Goal: Task Accomplishment & Management: Complete application form

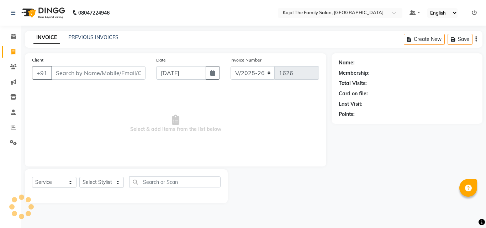
select select "39"
select select "service"
click at [60, 72] on input "Client" at bounding box center [98, 73] width 94 height 14
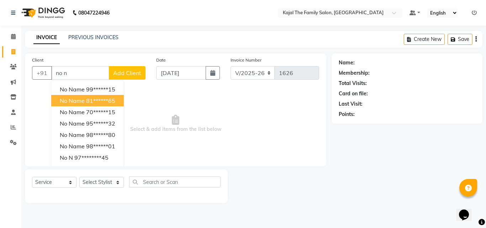
click at [78, 101] on span "no name" at bounding box center [72, 100] width 25 height 7
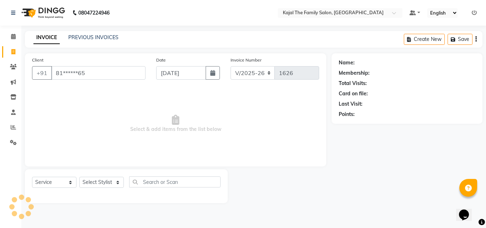
type input "81******65"
click at [94, 180] on select "Select Stylist [PERSON_NAME] [PERSON_NAME] [PERSON_NAME] nitin ravi Reception […" at bounding box center [101, 182] width 44 height 11
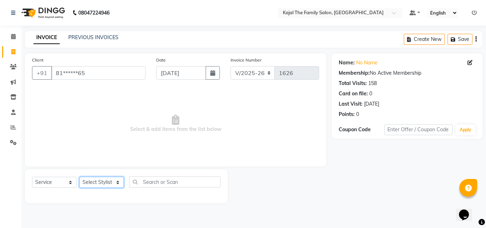
select select "52402"
click at [79, 177] on select "Select Stylist [PERSON_NAME] [PERSON_NAME] [PERSON_NAME] nitin ravi Reception […" at bounding box center [101, 182] width 44 height 11
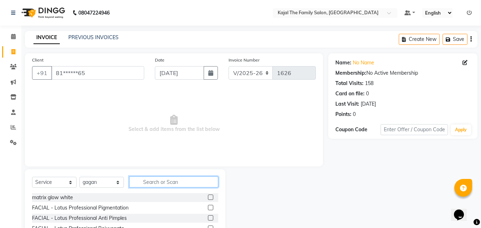
click at [139, 179] on input "text" at bounding box center [173, 181] width 89 height 11
click at [164, 180] on input "text" at bounding box center [173, 181] width 89 height 11
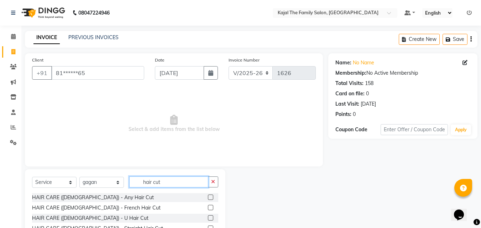
scroll to position [57, 0]
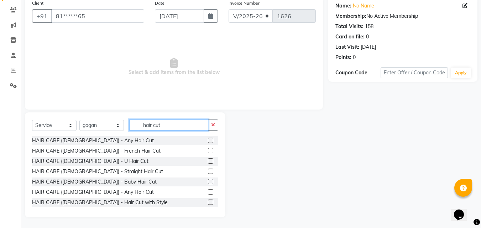
type input "hair cut"
click at [208, 191] on label at bounding box center [210, 191] width 5 height 5
click at [208, 191] on input "checkbox" at bounding box center [210, 192] width 5 height 5
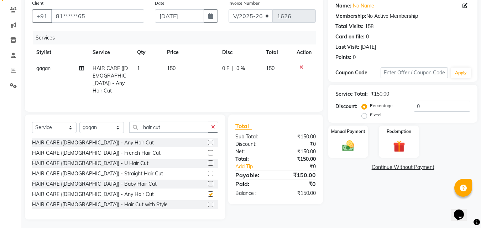
checkbox input "false"
click at [182, 74] on td "150" at bounding box center [190, 79] width 55 height 38
select select "52402"
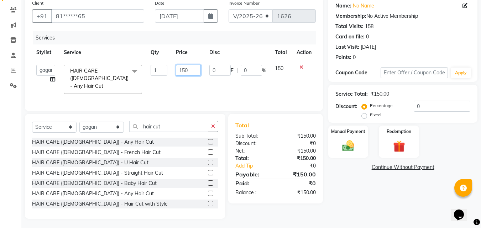
click at [183, 68] on input "150" at bounding box center [188, 70] width 25 height 11
type input "350"
click at [210, 89] on tr "akash [PERSON_NAME] [PERSON_NAME] [PERSON_NAME] nitin ravi Reception [PERSON_NA…" at bounding box center [174, 79] width 284 height 38
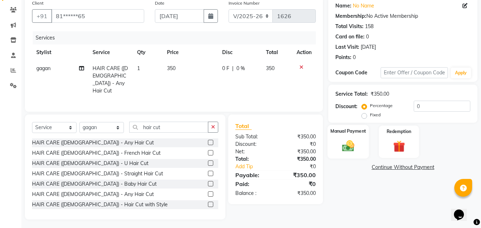
click at [343, 143] on img at bounding box center [348, 146] width 20 height 14
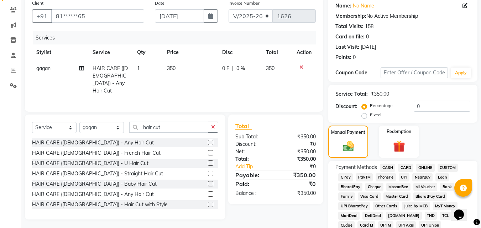
click at [383, 169] on span "CASH" at bounding box center [387, 168] width 15 height 8
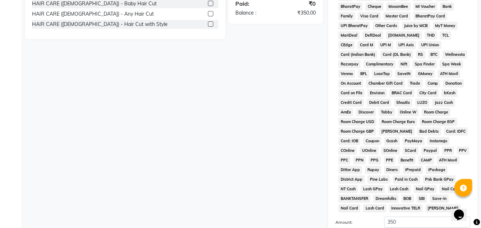
scroll to position [316, 0]
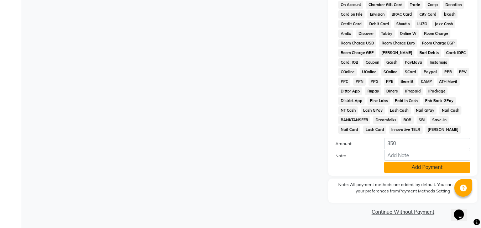
click at [388, 171] on button "Add Payment" at bounding box center [427, 167] width 86 height 11
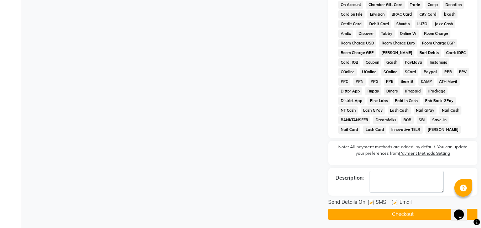
click at [392, 202] on label at bounding box center [394, 202] width 5 height 5
click at [392, 202] on input "checkbox" at bounding box center [394, 203] width 5 height 5
checkbox input "false"
click at [390, 213] on button "Checkout" at bounding box center [402, 214] width 149 height 11
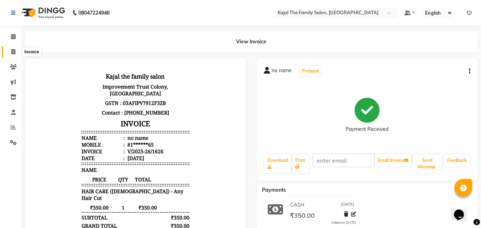
click at [13, 51] on icon at bounding box center [13, 51] width 4 height 5
select select "service"
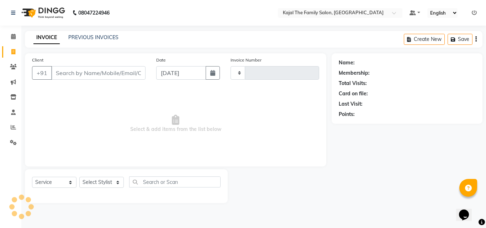
type input "1627"
select select "39"
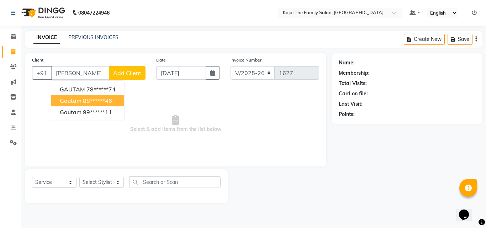
click at [84, 102] on ngb-highlight "88******46" at bounding box center [97, 100] width 29 height 7
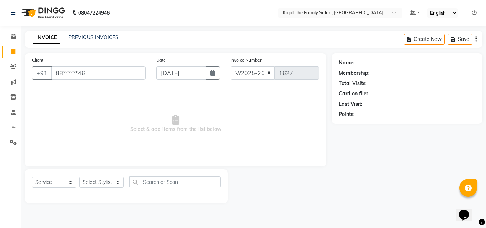
type input "88******46"
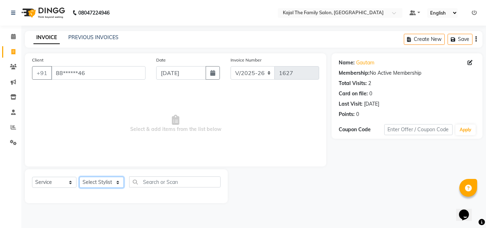
click at [108, 183] on select "Select Stylist [PERSON_NAME] [PERSON_NAME] [PERSON_NAME] nitin ravi Reception […" at bounding box center [101, 182] width 44 height 11
select select "87388"
click at [79, 177] on select "Select Stylist [PERSON_NAME] [PERSON_NAME] [PERSON_NAME] nitin ravi Reception […" at bounding box center [101, 182] width 44 height 11
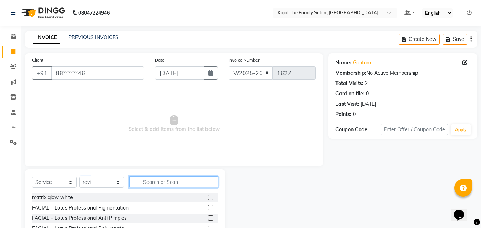
click at [146, 180] on input "text" at bounding box center [173, 181] width 89 height 11
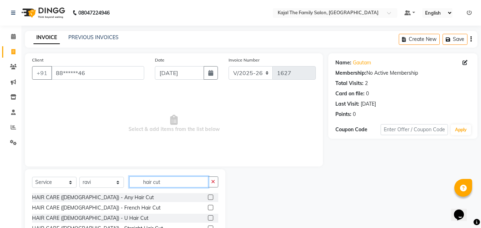
scroll to position [57, 0]
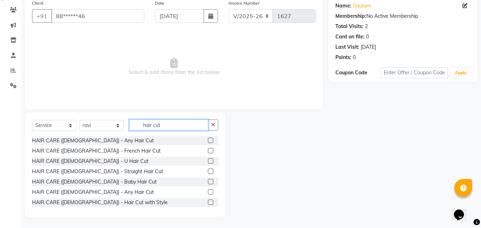
type input "hair cut"
click at [208, 191] on label at bounding box center [210, 191] width 5 height 5
click at [208, 191] on input "checkbox" at bounding box center [210, 192] width 5 height 5
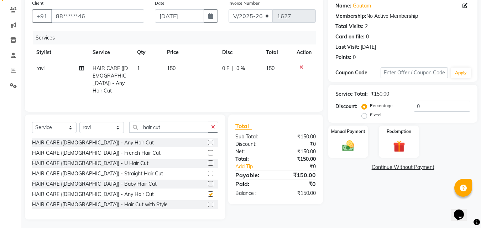
checkbox input "false"
click at [181, 79] on td "150" at bounding box center [190, 79] width 55 height 38
select select "87388"
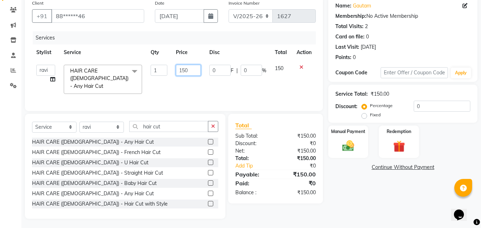
click at [186, 69] on input "150" at bounding box center [188, 70] width 25 height 11
type input "200"
click at [233, 86] on td "0 F | 0 %" at bounding box center [237, 79] width 65 height 38
select select "87388"
click at [355, 140] on img at bounding box center [348, 146] width 20 height 14
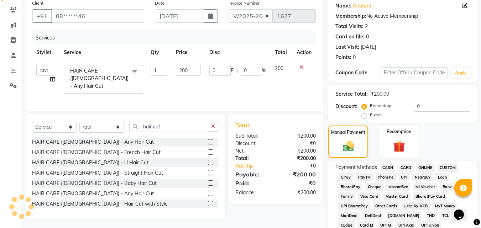
click at [391, 171] on span "CASH" at bounding box center [387, 168] width 15 height 8
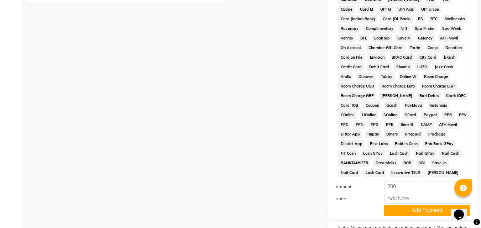
scroll to position [316, 0]
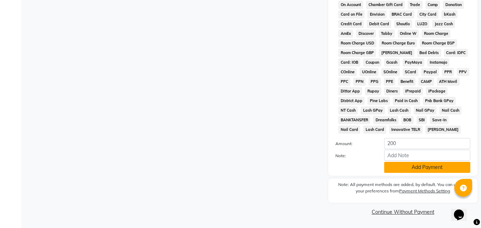
click at [391, 170] on button "Add Payment" at bounding box center [427, 167] width 86 height 11
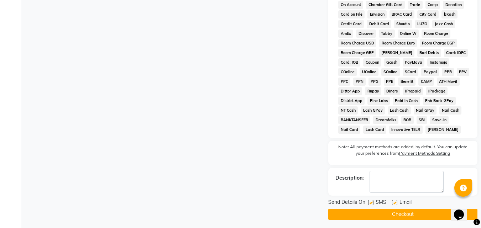
click at [394, 202] on label at bounding box center [394, 202] width 5 height 5
click at [394, 202] on input "checkbox" at bounding box center [394, 203] width 5 height 5
checkbox input "false"
click at [386, 216] on button "Checkout" at bounding box center [402, 214] width 149 height 11
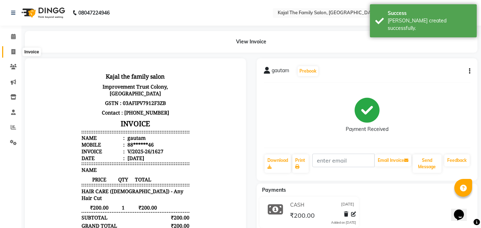
click at [12, 50] on icon at bounding box center [13, 51] width 4 height 5
select select "39"
select select "service"
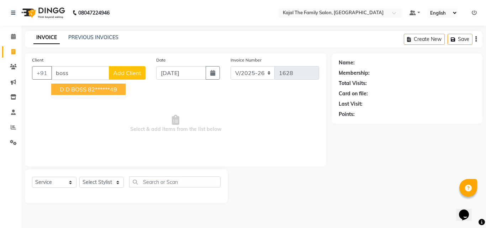
click at [69, 91] on span "D D BOSS" at bounding box center [73, 89] width 27 height 7
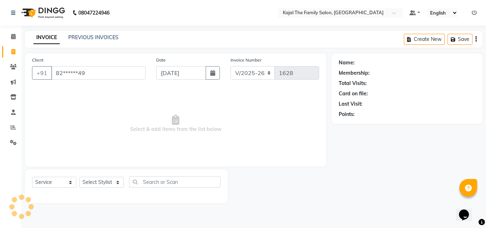
type input "82******49"
click at [112, 185] on select "Select Stylist [PERSON_NAME] [PERSON_NAME] [PERSON_NAME] nitin ravi Reception […" at bounding box center [101, 182] width 44 height 11
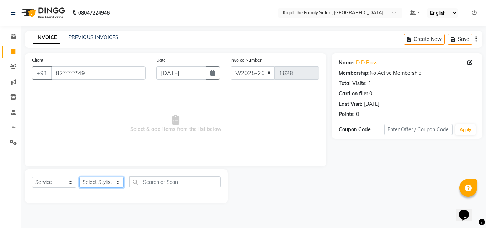
select select "52402"
click at [79, 177] on select "Select Stylist [PERSON_NAME] [PERSON_NAME] [PERSON_NAME] nitin ravi Reception […" at bounding box center [101, 182] width 44 height 11
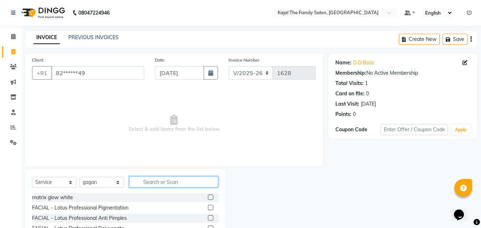
click at [155, 177] on input "text" at bounding box center [173, 181] width 89 height 11
click at [156, 178] on input "text" at bounding box center [173, 181] width 89 height 11
click at [153, 185] on input "text" at bounding box center [173, 181] width 89 height 11
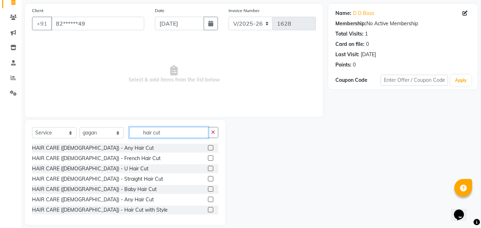
scroll to position [57, 0]
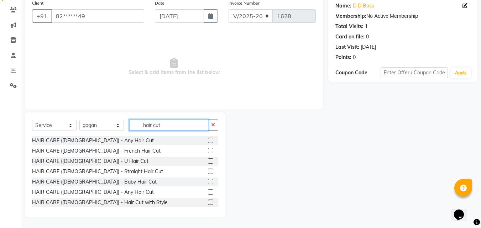
type input "hair cut"
click at [208, 192] on label at bounding box center [210, 191] width 5 height 5
click at [208, 192] on input "checkbox" at bounding box center [210, 192] width 5 height 5
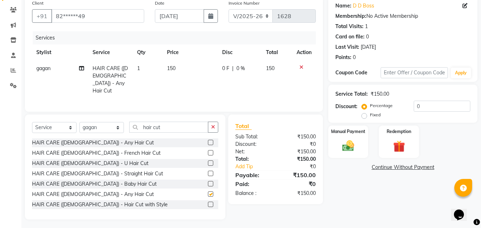
checkbox input "false"
click at [168, 119] on div "Select Service Product Membership Package Voucher Prepaid Gift Card Select Styl…" at bounding box center [125, 167] width 200 height 105
click at [168, 124] on input "hair cut" at bounding box center [168, 127] width 79 height 11
type input "h"
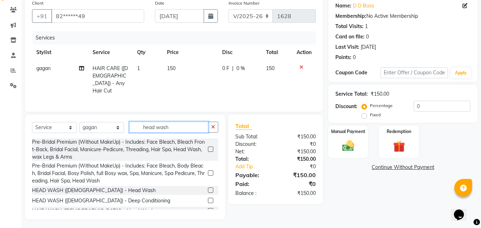
scroll to position [18, 0]
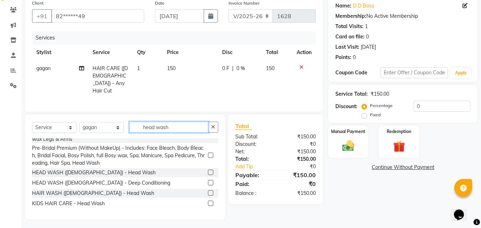
type input "head wash"
click at [208, 191] on label at bounding box center [210, 192] width 5 height 5
click at [208, 191] on input "checkbox" at bounding box center [210, 193] width 5 height 5
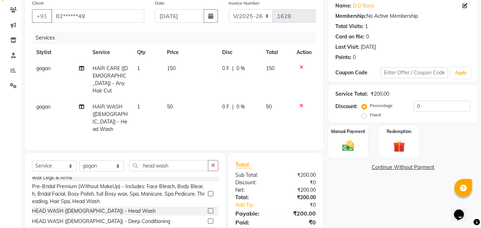
checkbox input "false"
click at [175, 85] on td "150" at bounding box center [190, 79] width 55 height 38
select select "52402"
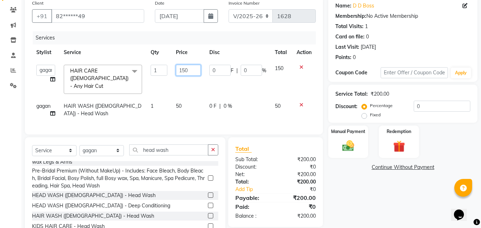
click at [185, 69] on input "150" at bounding box center [188, 70] width 25 height 11
type input "200"
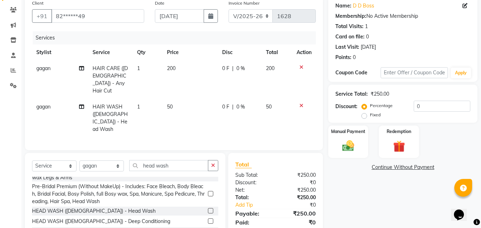
click at [217, 116] on div "Services Stylist Service Qty Price Disc Total Action [PERSON_NAME] HAIR CARE ([…" at bounding box center [174, 87] width 284 height 112
click at [350, 139] on img at bounding box center [348, 146] width 20 height 14
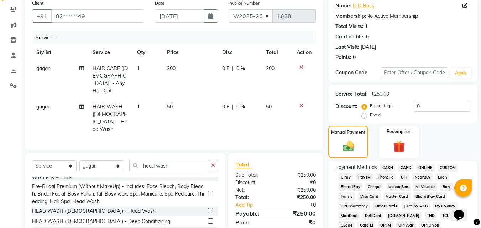
click at [389, 166] on span "CASH" at bounding box center [387, 168] width 15 height 8
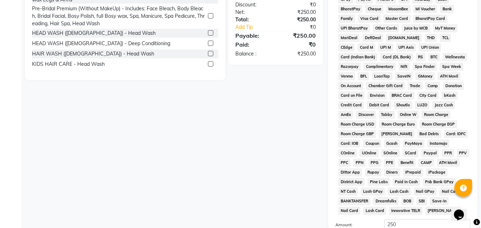
scroll to position [316, 0]
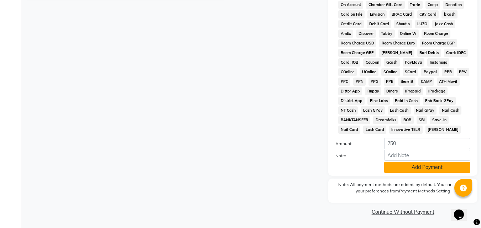
click at [387, 169] on button "Add Payment" at bounding box center [427, 167] width 86 height 11
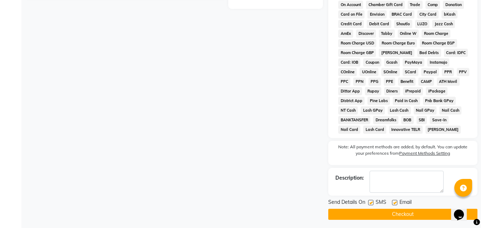
click at [393, 202] on label at bounding box center [394, 202] width 5 height 5
click at [393, 202] on input "checkbox" at bounding box center [394, 203] width 5 height 5
checkbox input "false"
click at [386, 214] on button "Checkout" at bounding box center [402, 214] width 149 height 11
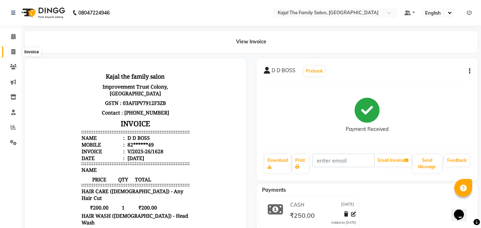
click at [16, 50] on span at bounding box center [13, 52] width 12 height 8
click at [13, 53] on icon at bounding box center [13, 51] width 4 height 5
select select "service"
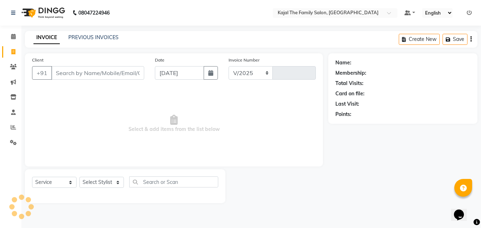
select select "39"
type input "1629"
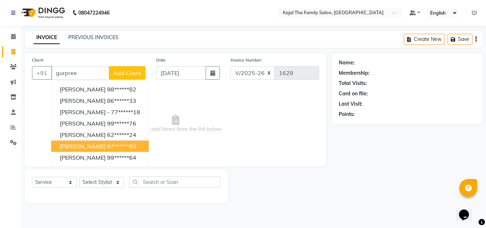
click at [71, 144] on span "[PERSON_NAME]" at bounding box center [83, 146] width 46 height 7
type input "97******93"
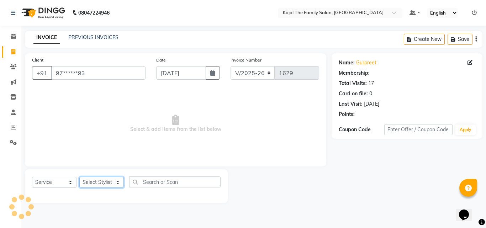
click at [97, 179] on select "Select Stylist [PERSON_NAME] [PERSON_NAME] [PERSON_NAME] nitin ravi Reception […" at bounding box center [101, 182] width 44 height 11
select select "63019"
click at [79, 177] on select "Select Stylist [PERSON_NAME] [PERSON_NAME] [PERSON_NAME] nitin ravi Reception […" at bounding box center [101, 182] width 44 height 11
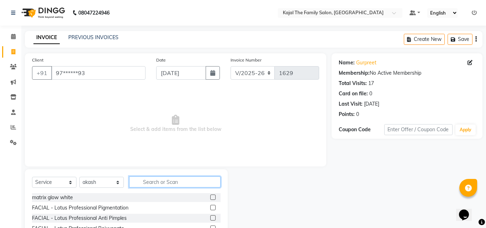
click at [138, 184] on input "text" at bounding box center [174, 181] width 91 height 11
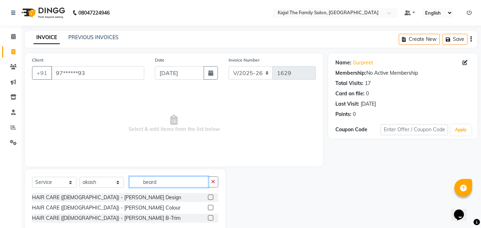
type input "beard"
click at [211, 197] on label at bounding box center [210, 197] width 5 height 5
click at [211, 197] on input "checkbox" at bounding box center [210, 197] width 5 height 5
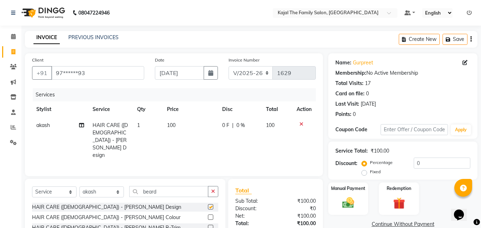
checkbox input "false"
click at [181, 145] on td "100" at bounding box center [190, 140] width 55 height 46
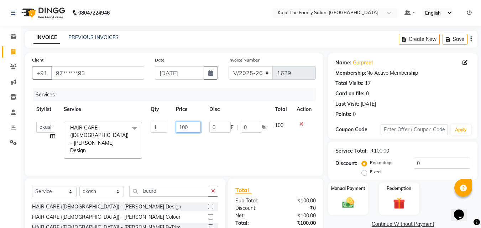
click at [183, 126] on input "100" at bounding box center [188, 127] width 25 height 11
click at [186, 126] on input "100" at bounding box center [188, 127] width 25 height 11
type input "150"
drag, startPoint x: 194, startPoint y: 143, endPoint x: 205, endPoint y: 144, distance: 11.1
click at [195, 143] on td "150" at bounding box center [188, 140] width 33 height 46
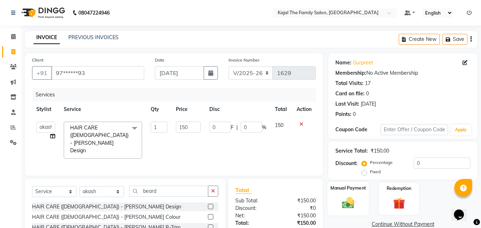
click at [352, 202] on img at bounding box center [348, 203] width 20 height 14
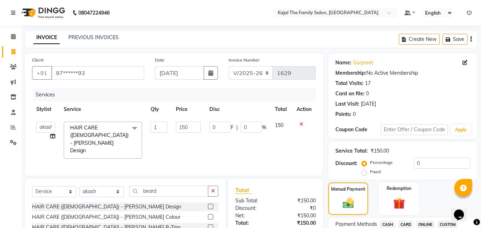
click at [385, 224] on span "CASH" at bounding box center [387, 225] width 15 height 8
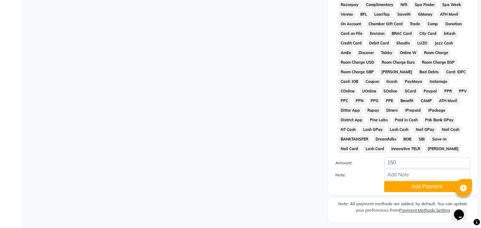
scroll to position [316, 0]
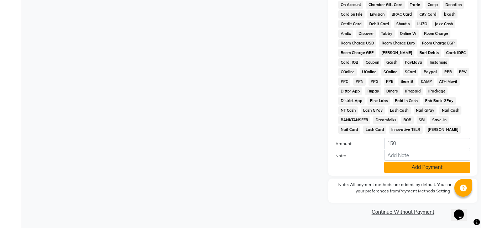
click at [388, 166] on button "Add Payment" at bounding box center [427, 167] width 86 height 11
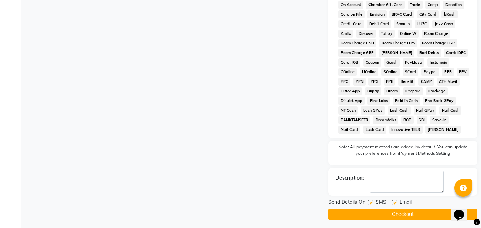
click at [396, 202] on label at bounding box center [394, 202] width 5 height 5
click at [396, 202] on input "checkbox" at bounding box center [394, 203] width 5 height 5
checkbox input "false"
click at [392, 211] on button "Checkout" at bounding box center [402, 214] width 149 height 11
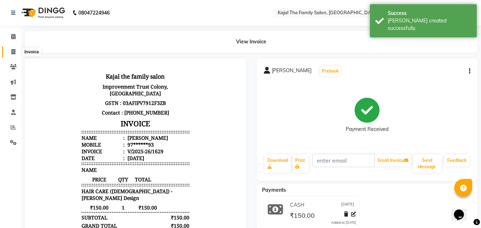
click at [12, 53] on icon at bounding box center [13, 51] width 4 height 5
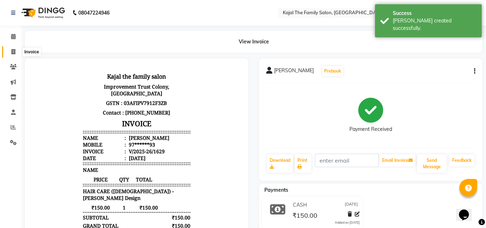
select select "service"
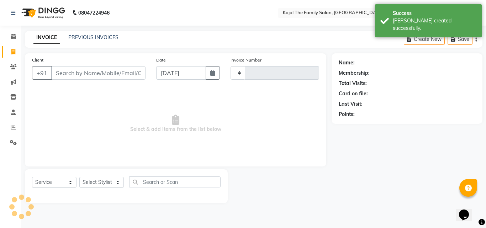
type input "1630"
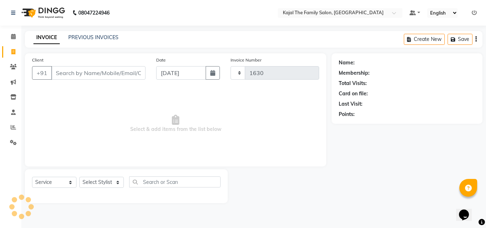
select select "39"
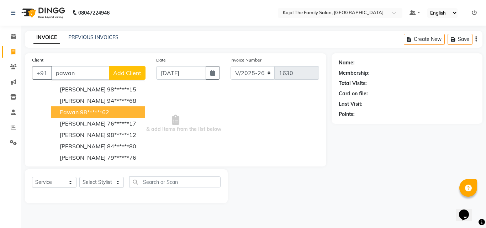
click at [69, 110] on span "pawan" at bounding box center [69, 112] width 19 height 7
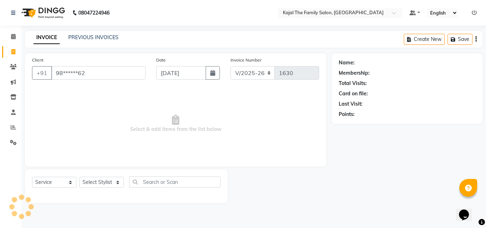
type input "98******62"
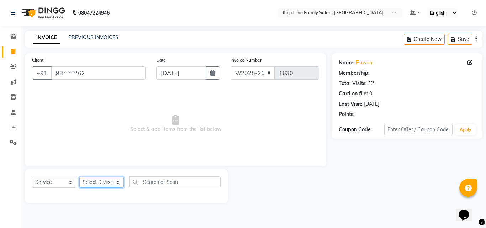
click at [107, 183] on select "Select Stylist [PERSON_NAME] [PERSON_NAME] [PERSON_NAME] nitin ravi Reception […" at bounding box center [101, 182] width 44 height 11
select select "52402"
click at [79, 177] on select "Select Stylist [PERSON_NAME] [PERSON_NAME] [PERSON_NAME] nitin ravi Reception […" at bounding box center [101, 182] width 44 height 11
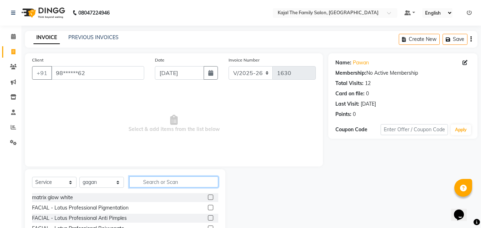
click at [147, 180] on input "text" at bounding box center [173, 181] width 89 height 11
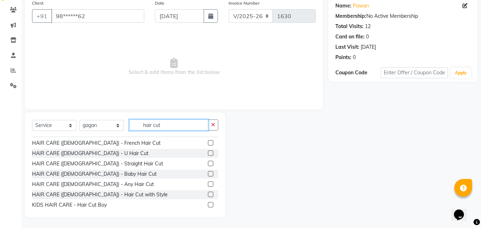
scroll to position [22, 0]
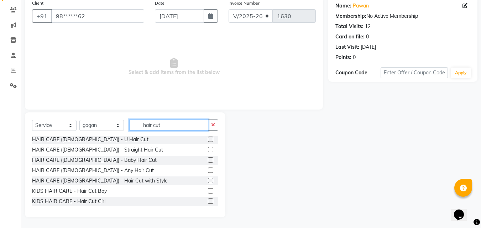
type input "hair cut"
click at [208, 169] on label at bounding box center [210, 170] width 5 height 5
click at [208, 169] on input "checkbox" at bounding box center [210, 170] width 5 height 5
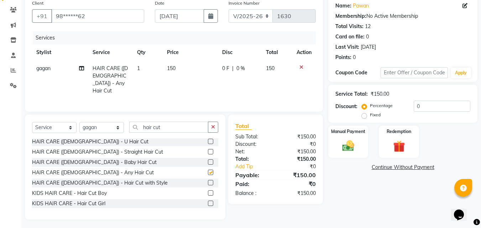
checkbox input "false"
click at [163, 126] on input "hair cut" at bounding box center [168, 127] width 79 height 11
type input "h"
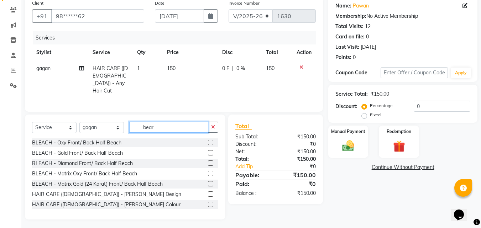
scroll to position [42, 0]
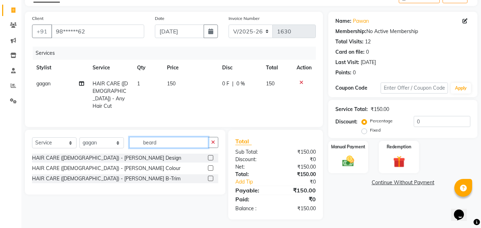
type input "beard"
click at [209, 155] on label at bounding box center [210, 157] width 5 height 5
click at [209, 156] on input "checkbox" at bounding box center [210, 158] width 5 height 5
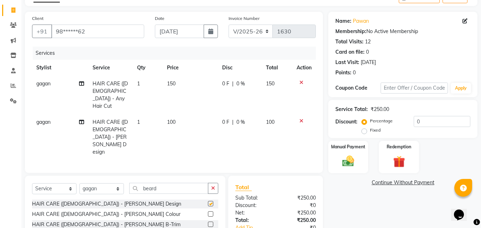
checkbox input "false"
click at [172, 183] on input "beard" at bounding box center [168, 188] width 79 height 11
type input "b"
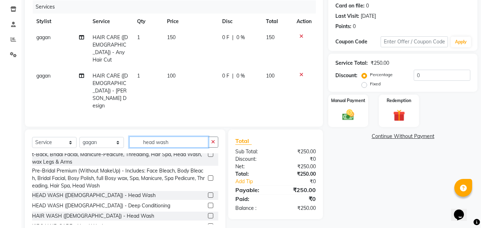
scroll to position [18, 0]
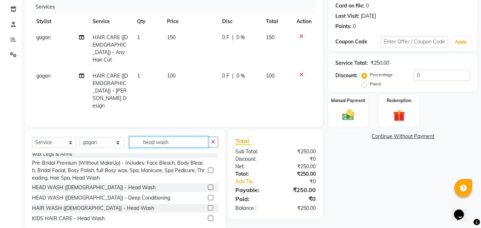
type input "head wash"
click at [208, 205] on label at bounding box center [210, 207] width 5 height 5
click at [208, 206] on input "checkbox" at bounding box center [210, 208] width 5 height 5
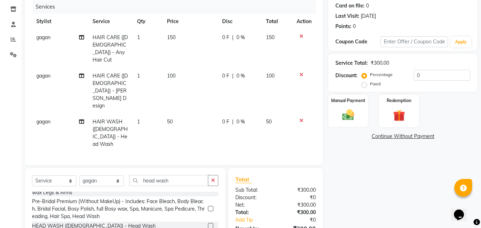
checkbox input "false"
click at [179, 70] on td "100" at bounding box center [190, 91] width 55 height 46
select select "52402"
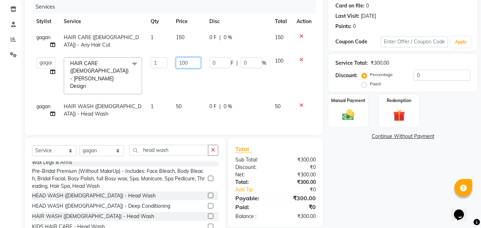
click at [183, 60] on input "100" at bounding box center [188, 62] width 25 height 11
type input "200"
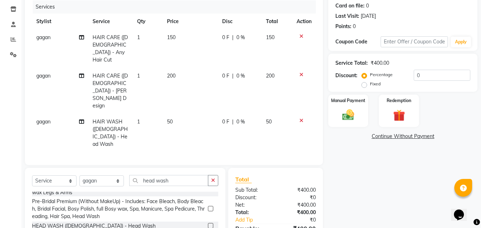
click at [219, 114] on td "0 F | 0 %" at bounding box center [240, 133] width 44 height 38
select select "52402"
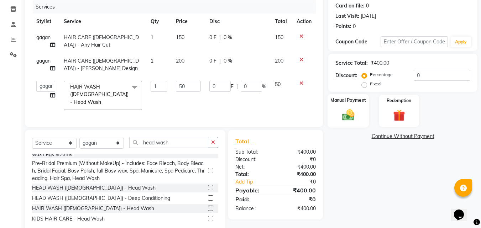
click at [361, 107] on div "Manual Payment" at bounding box center [348, 111] width 42 height 34
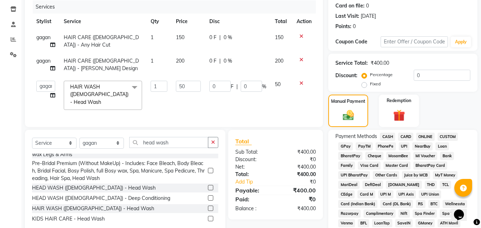
click at [385, 136] on span "CASH" at bounding box center [387, 137] width 15 height 8
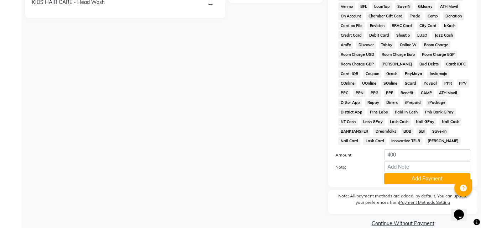
scroll to position [316, 0]
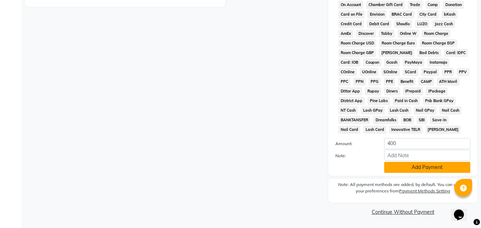
click at [393, 170] on button "Add Payment" at bounding box center [427, 167] width 86 height 11
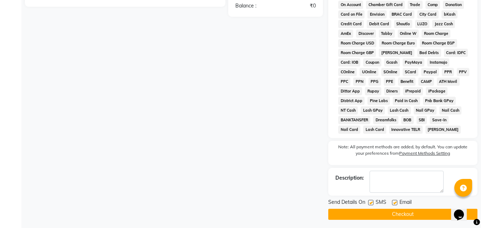
click at [394, 201] on label at bounding box center [394, 202] width 5 height 5
click at [394, 201] on input "checkbox" at bounding box center [394, 203] width 5 height 5
checkbox input "false"
click at [383, 215] on button "Checkout" at bounding box center [402, 214] width 149 height 11
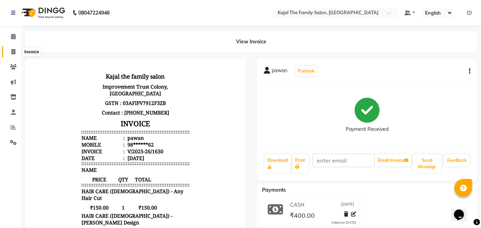
click at [15, 52] on icon at bounding box center [13, 51] width 4 height 5
select select "service"
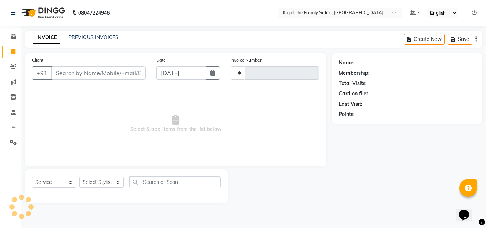
type input "1631"
select select "39"
click at [116, 39] on link "PREVIOUS INVOICES" at bounding box center [93, 37] width 50 height 6
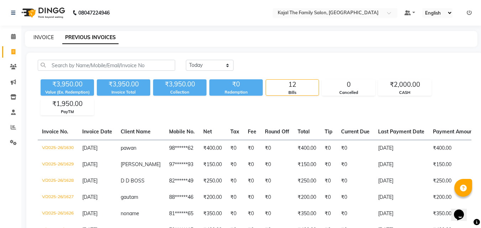
click at [44, 36] on link "INVOICE" at bounding box center [43, 37] width 20 height 6
select select "service"
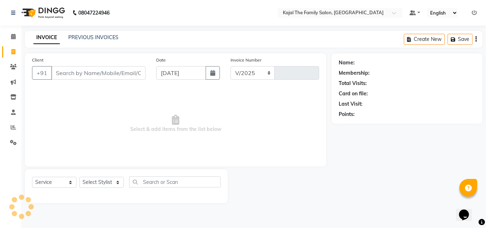
select select "39"
type input "1631"
